Goal: Find specific page/section: Find specific page/section

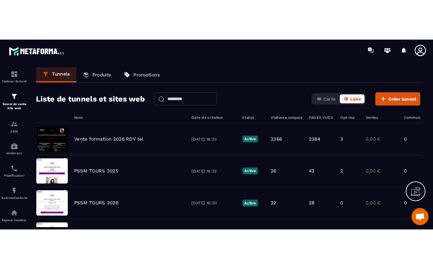
scroll to position [3520, 0]
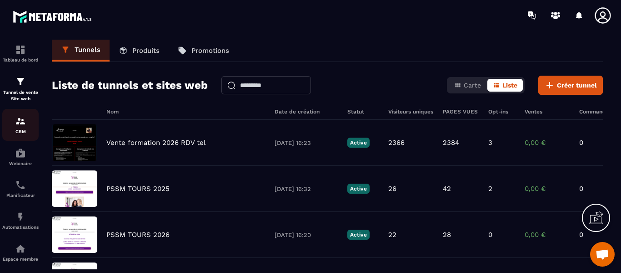
click at [11, 126] on div "CRM" at bounding box center [20, 125] width 36 height 18
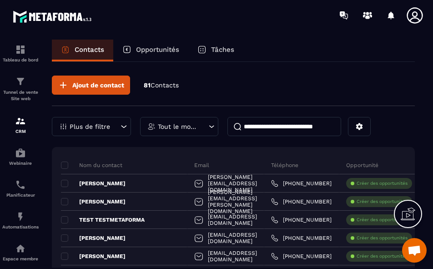
scroll to position [3717, 0]
click at [412, 249] on span "Ouvrir le chat" at bounding box center [414, 251] width 15 height 12
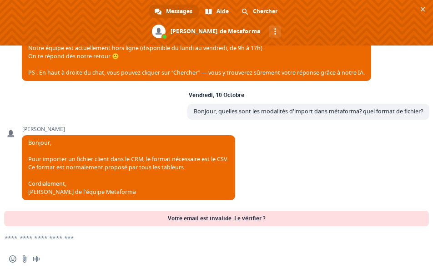
scroll to position [3720, 0]
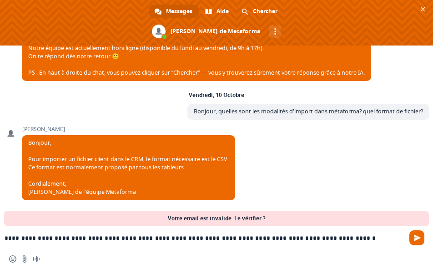
type textarea "**********"
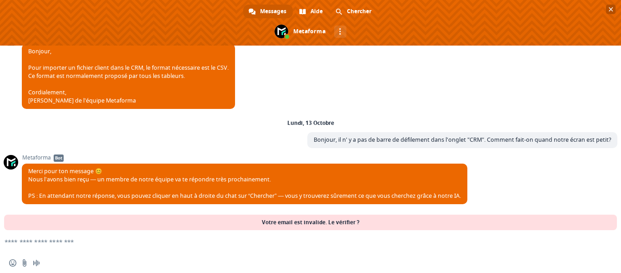
scroll to position [3615, 0]
click at [610, 7] on span "Fermer le chat" at bounding box center [611, 9] width 5 height 5
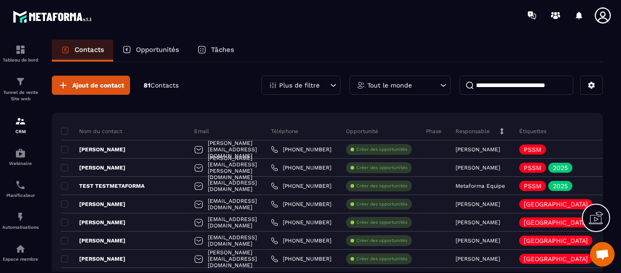
click at [160, 84] on span "Contacts" at bounding box center [165, 84] width 28 height 7
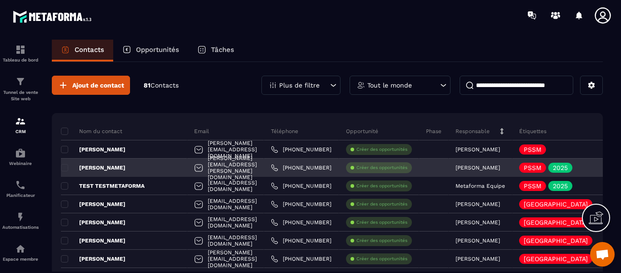
click at [132, 163] on div "[PERSON_NAME]" at bounding box center [124, 167] width 126 height 18
